Goal: Transaction & Acquisition: Purchase product/service

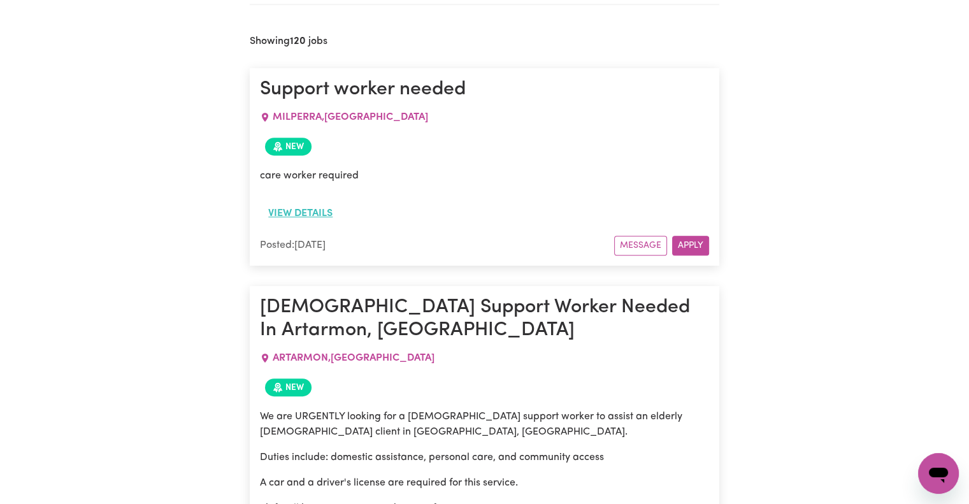
click at [324, 205] on button "View details" at bounding box center [300, 213] width 81 height 24
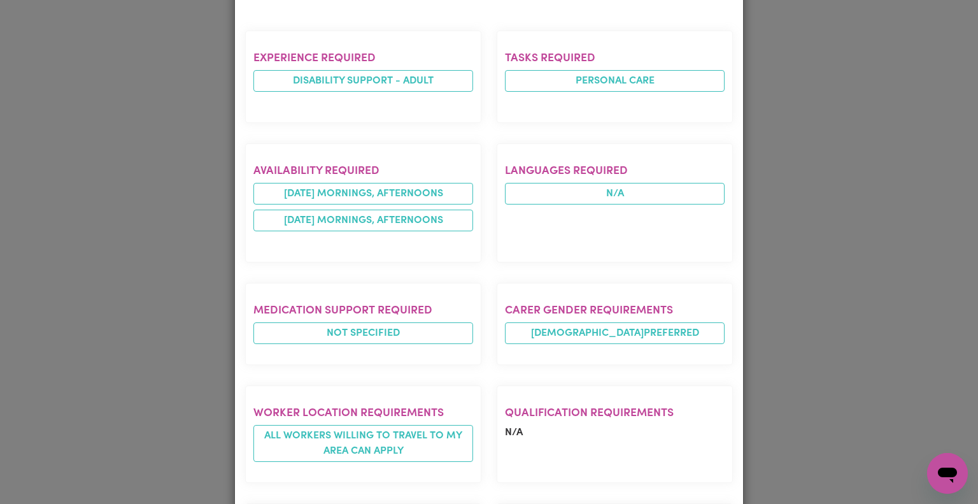
scroll to position [270, 0]
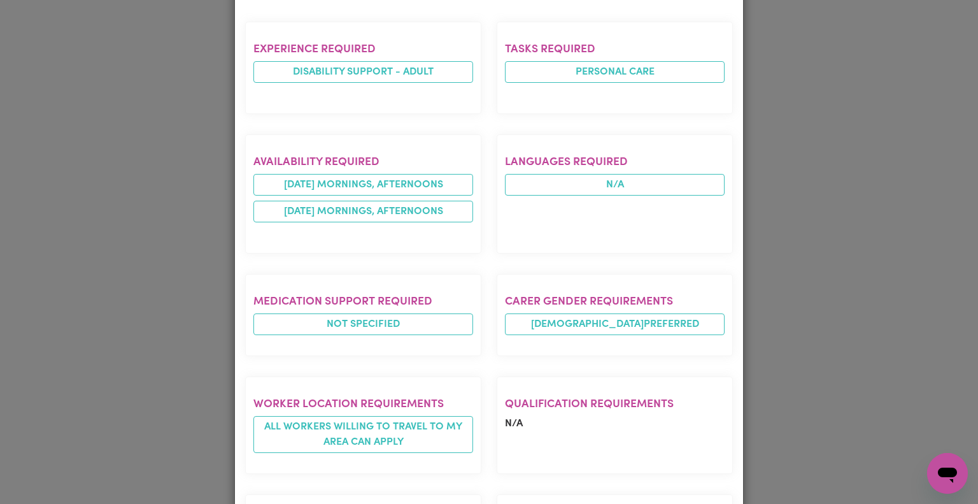
click at [846, 190] on div "Job Details Support worker needed MILPERRA , [GEOGRAPHIC_DATA] Posted by: Clien…" at bounding box center [489, 252] width 978 height 504
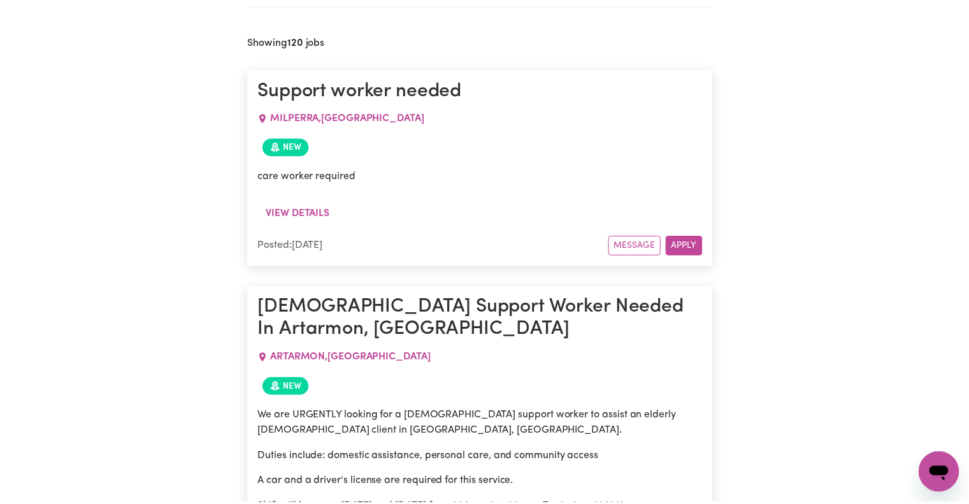
scroll to position [0, 0]
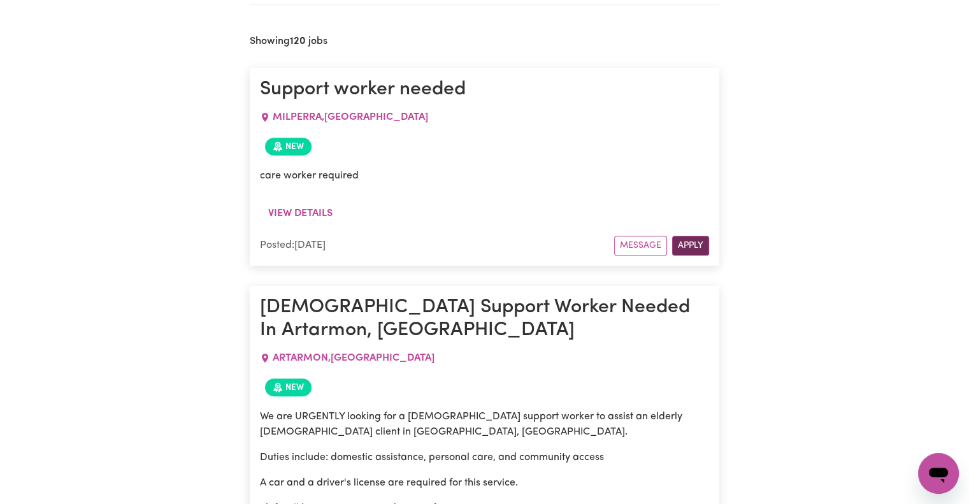
click at [682, 247] on button "Apply" at bounding box center [690, 246] width 37 height 20
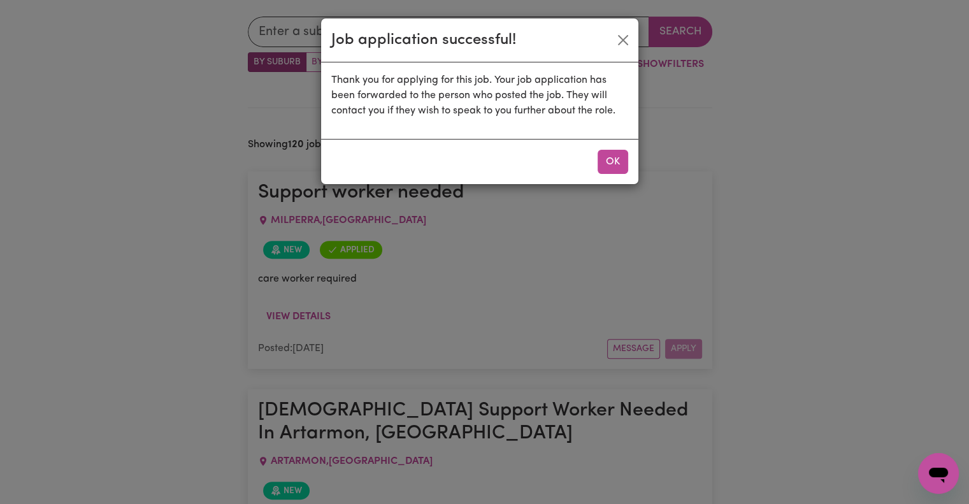
scroll to position [380, 0]
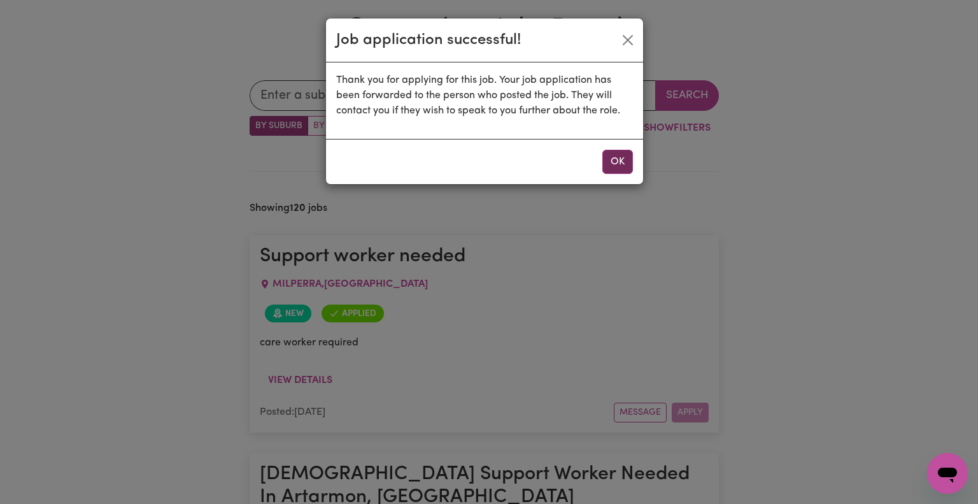
click at [612, 161] on button "OK" at bounding box center [618, 162] width 31 height 24
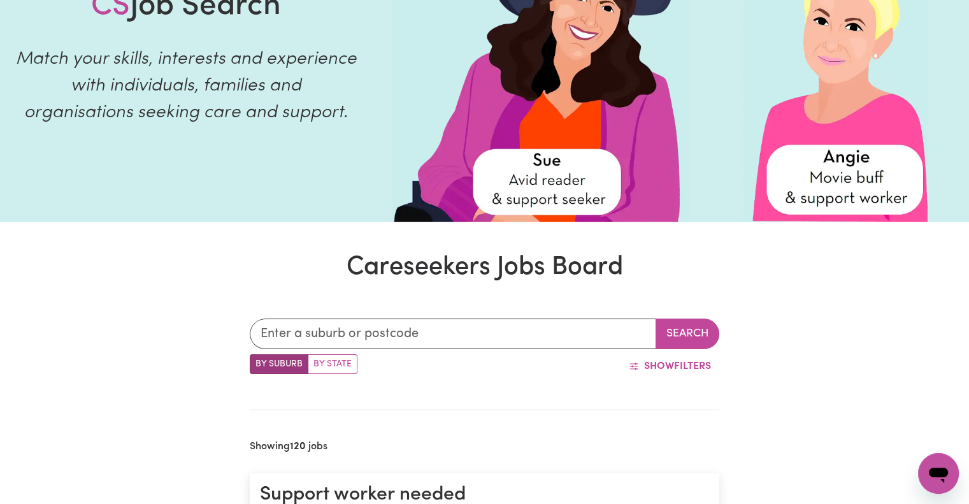
scroll to position [0, 0]
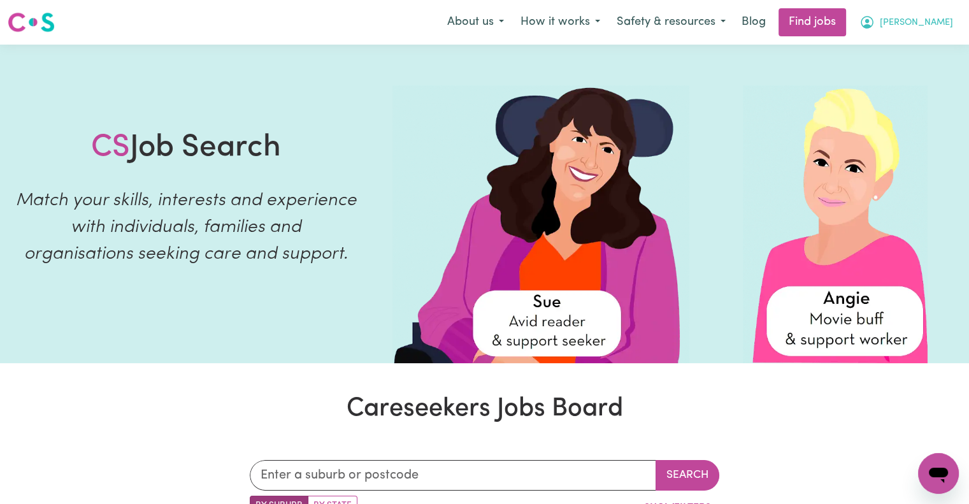
click at [927, 14] on button "[PERSON_NAME]" at bounding box center [906, 22] width 110 height 27
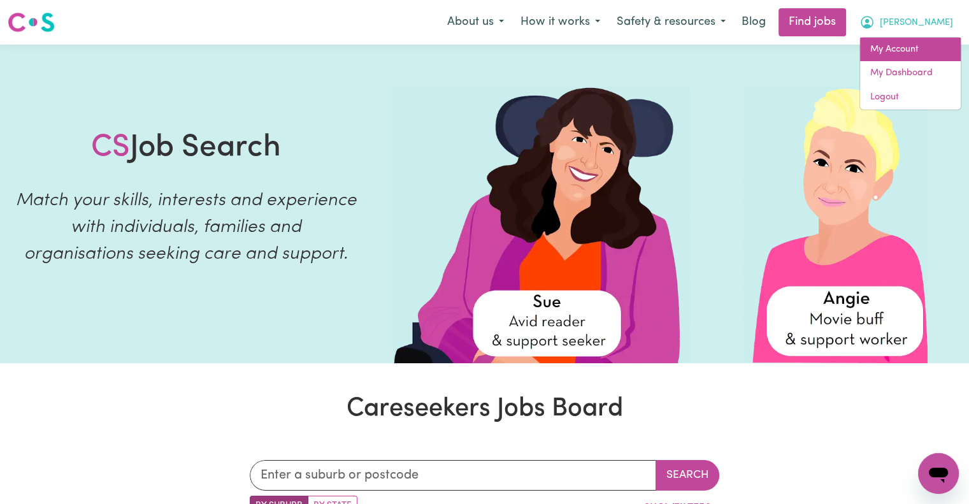
click at [915, 48] on link "My Account" at bounding box center [910, 50] width 101 height 24
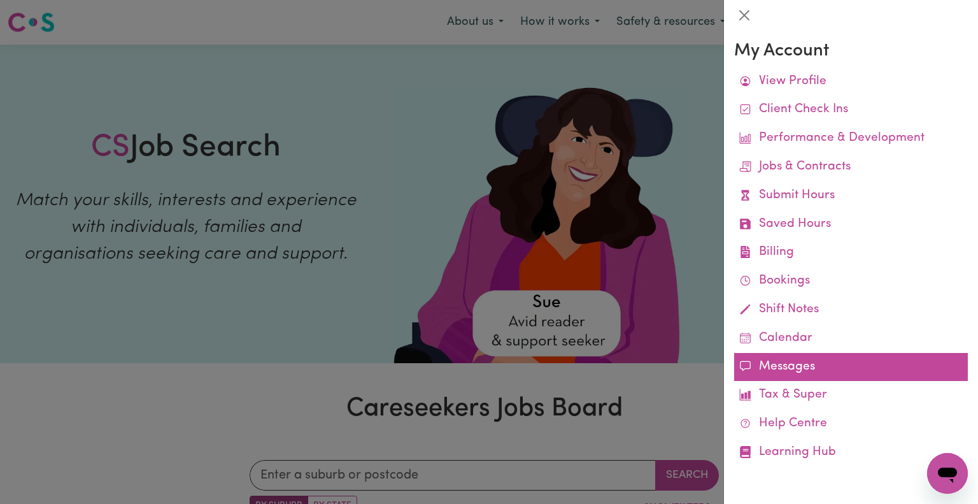
click at [807, 357] on link "Messages" at bounding box center [851, 367] width 234 height 29
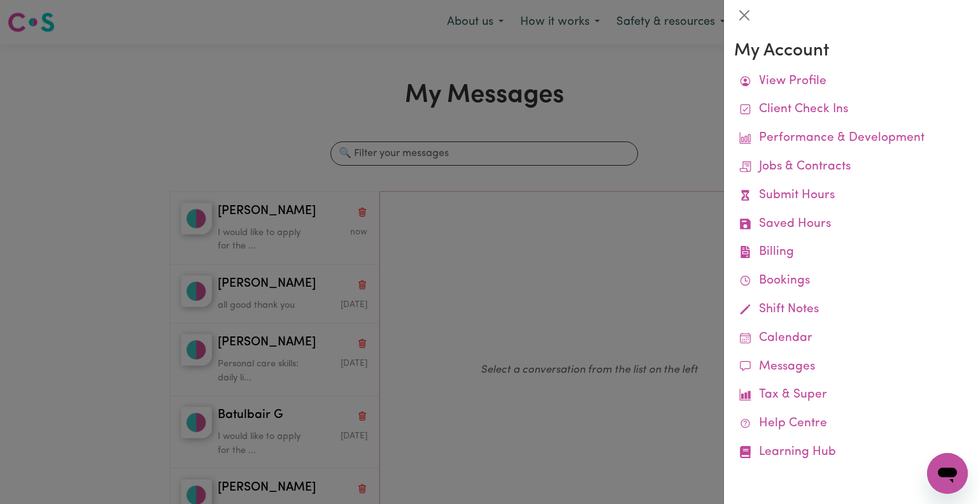
click at [344, 106] on div at bounding box center [489, 252] width 978 height 504
